Goal: Find specific page/section: Find specific page/section

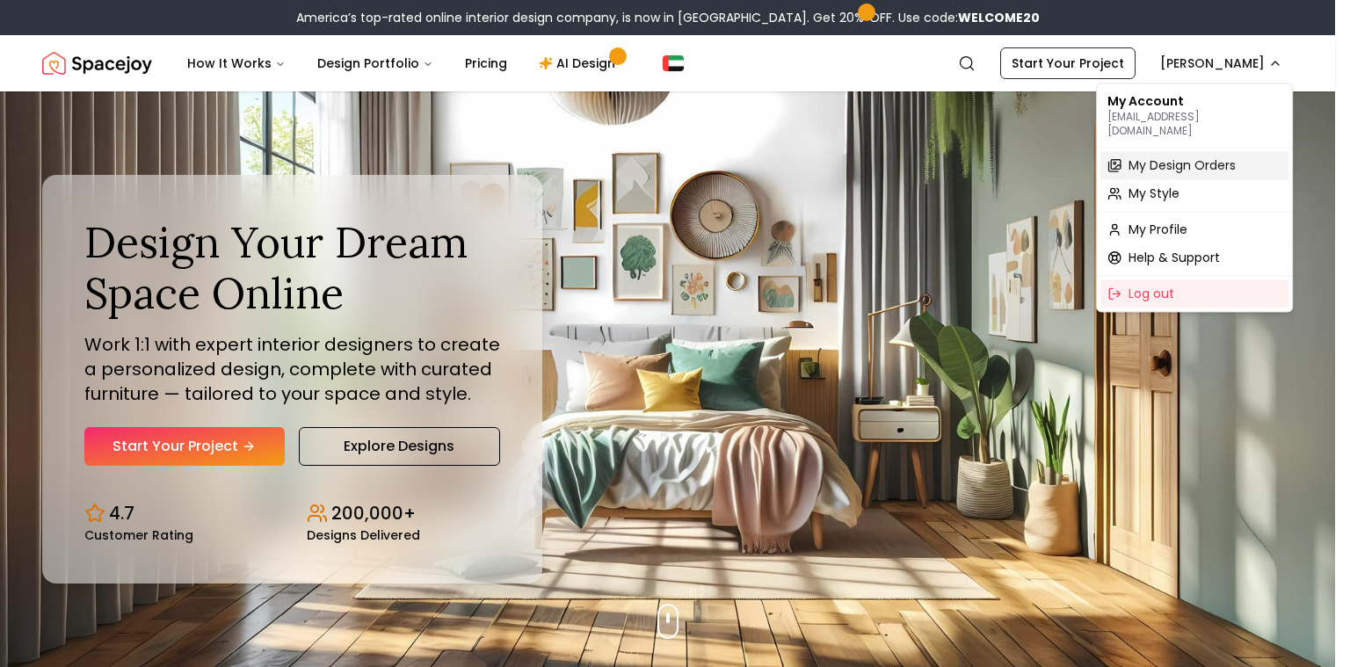
click at [1154, 156] on span "My Design Orders" at bounding box center [1182, 165] width 107 height 18
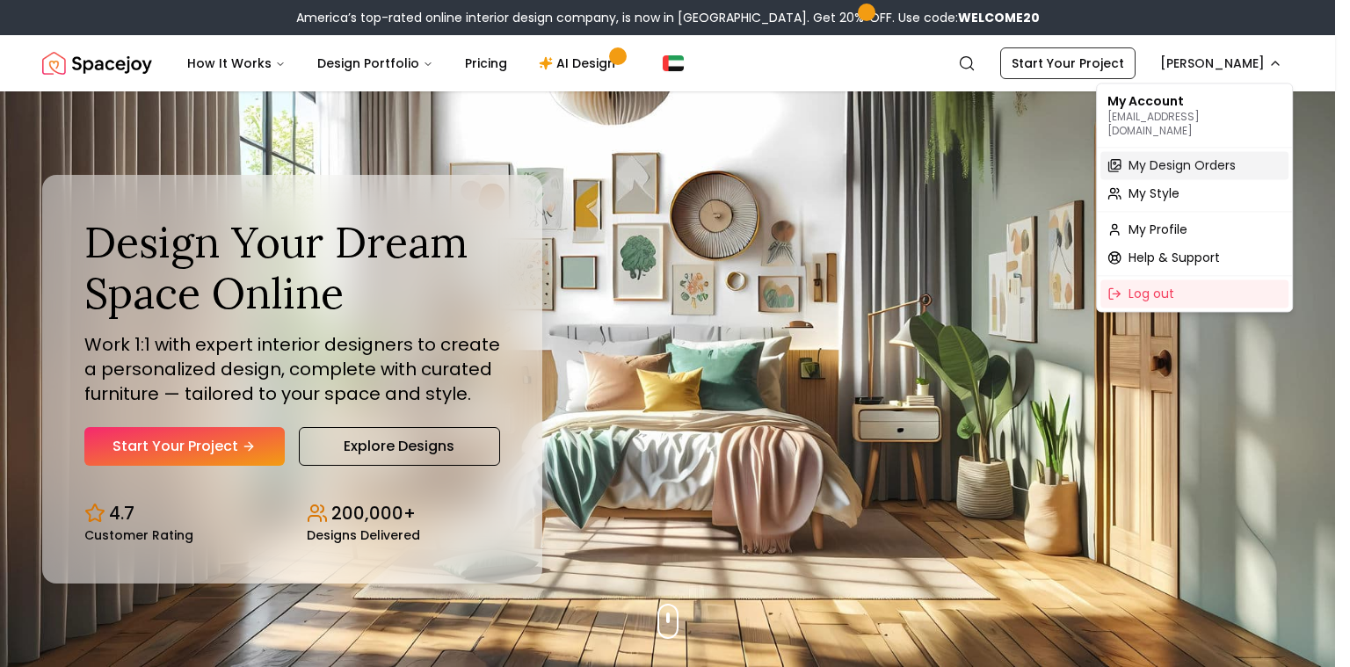
click at [1176, 156] on span "My Design Orders" at bounding box center [1182, 165] width 107 height 18
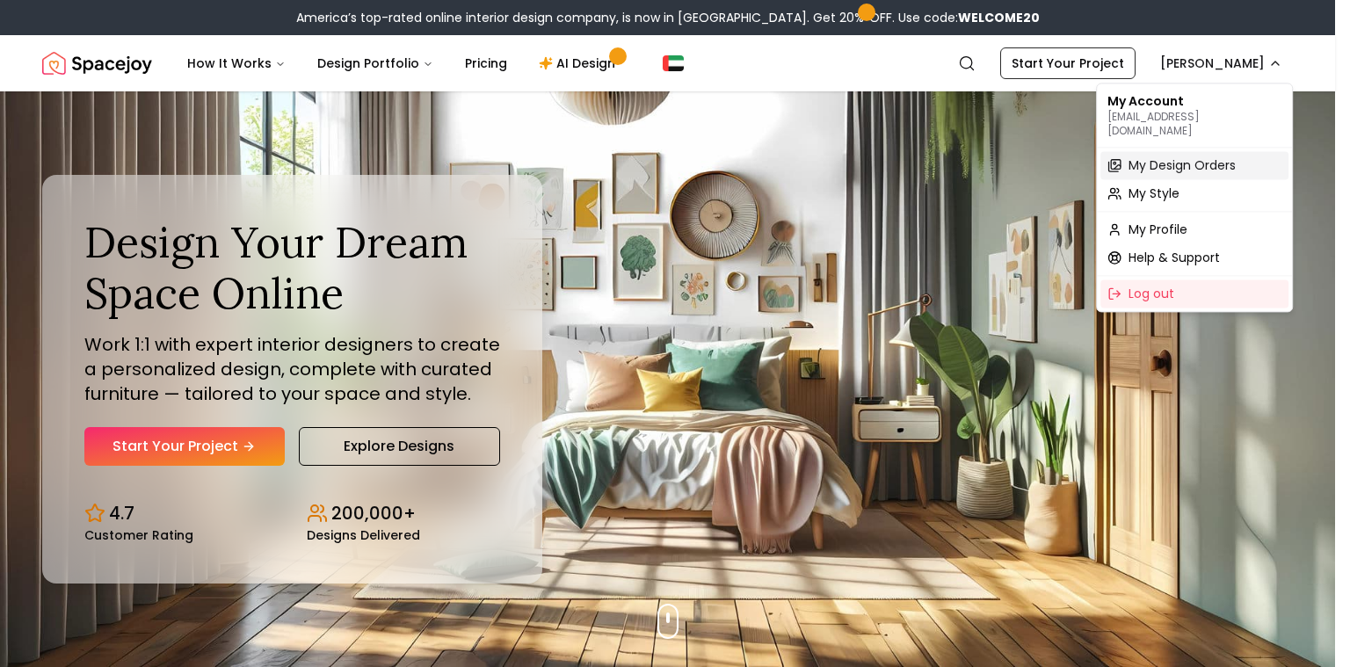
click at [1139, 156] on span "My Design Orders" at bounding box center [1182, 165] width 107 height 18
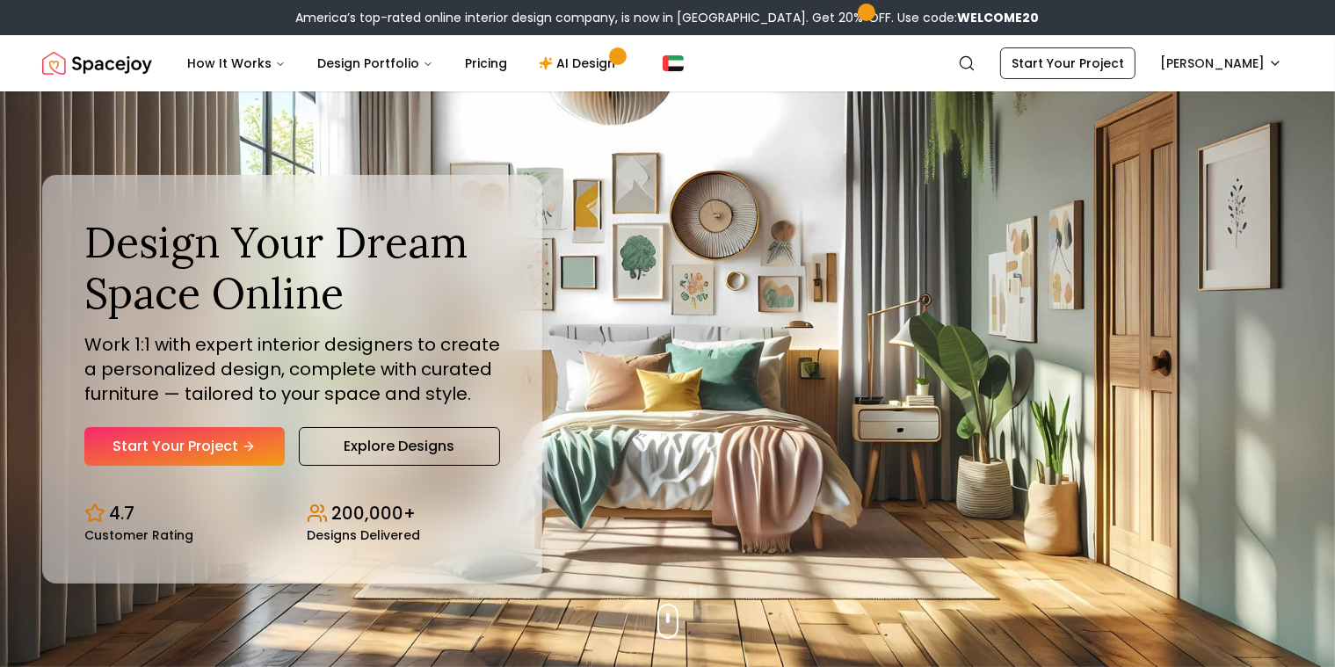
click at [1139, 151] on div "Design Your Dream Space Online Work 1:1 with expert interior designers to creat…" at bounding box center [667, 379] width 1335 height 576
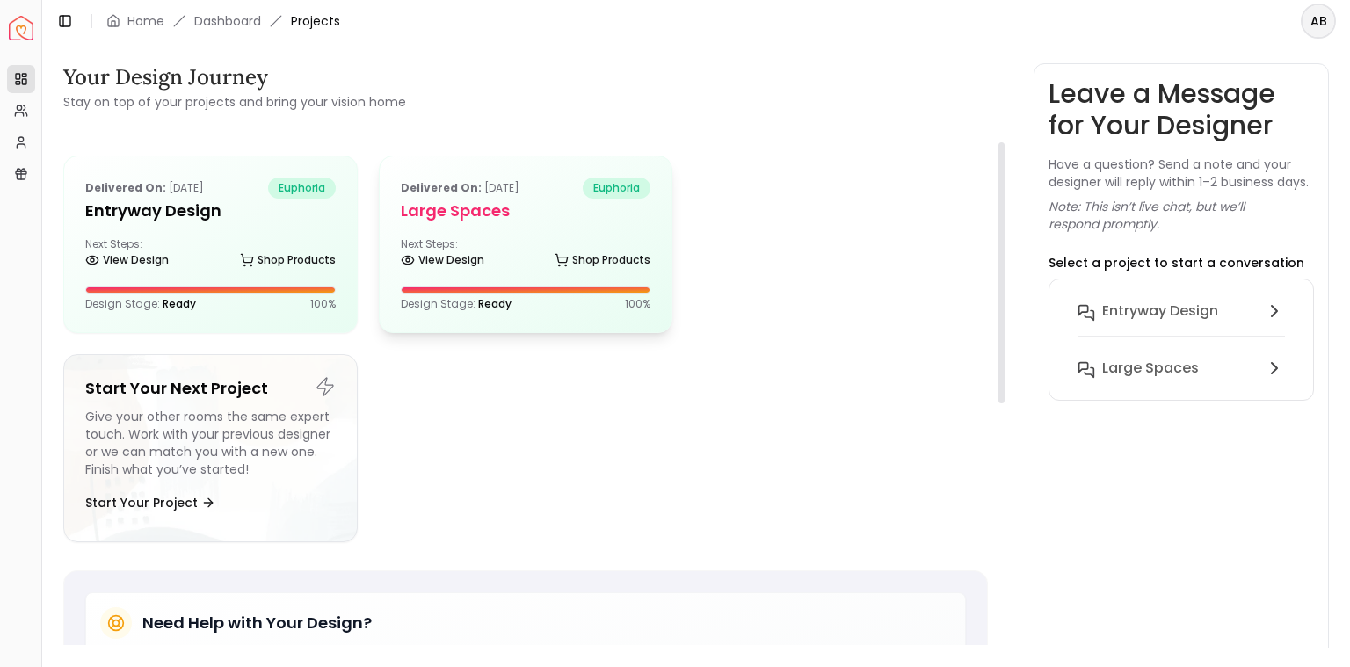
click at [499, 248] on div "Delivered on: [DATE] euphoria Large Spaces Next Steps: View Design Shop Product…" at bounding box center [526, 244] width 293 height 176
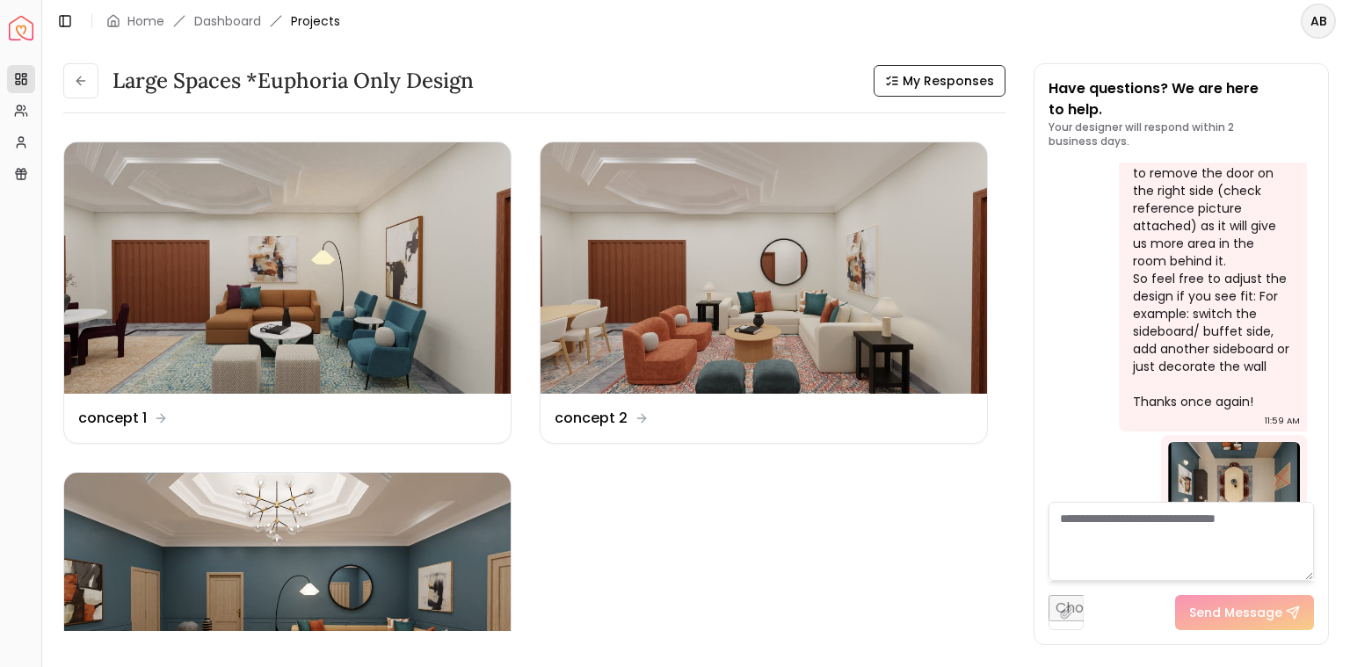
scroll to position [6842, 0]
